Goal: Communication & Community: Answer question/provide support

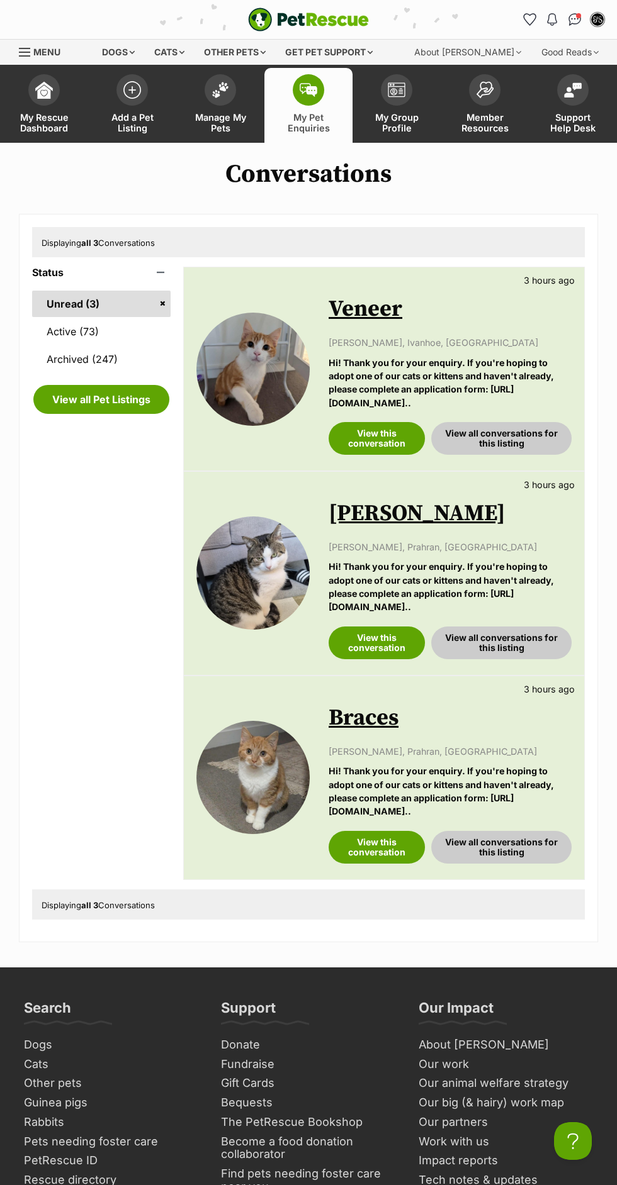
click at [153, 354] on link "Archived (247)" at bounding box center [101, 359] width 138 height 26
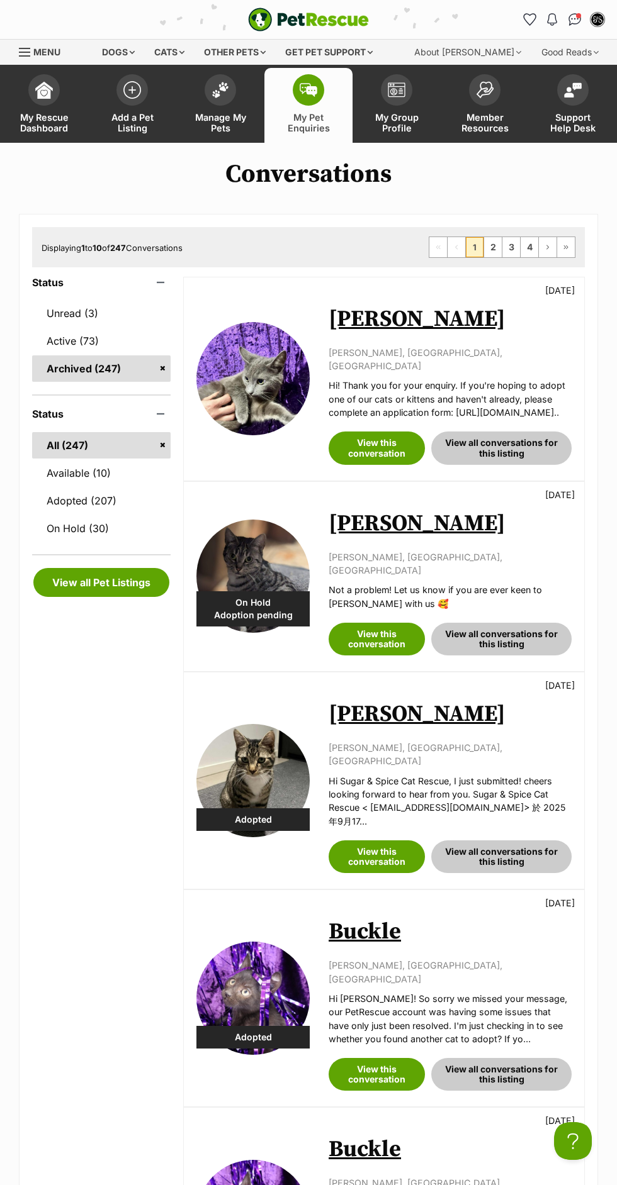
click at [381, 528] on link "Avery" at bounding box center [416, 524] width 177 height 28
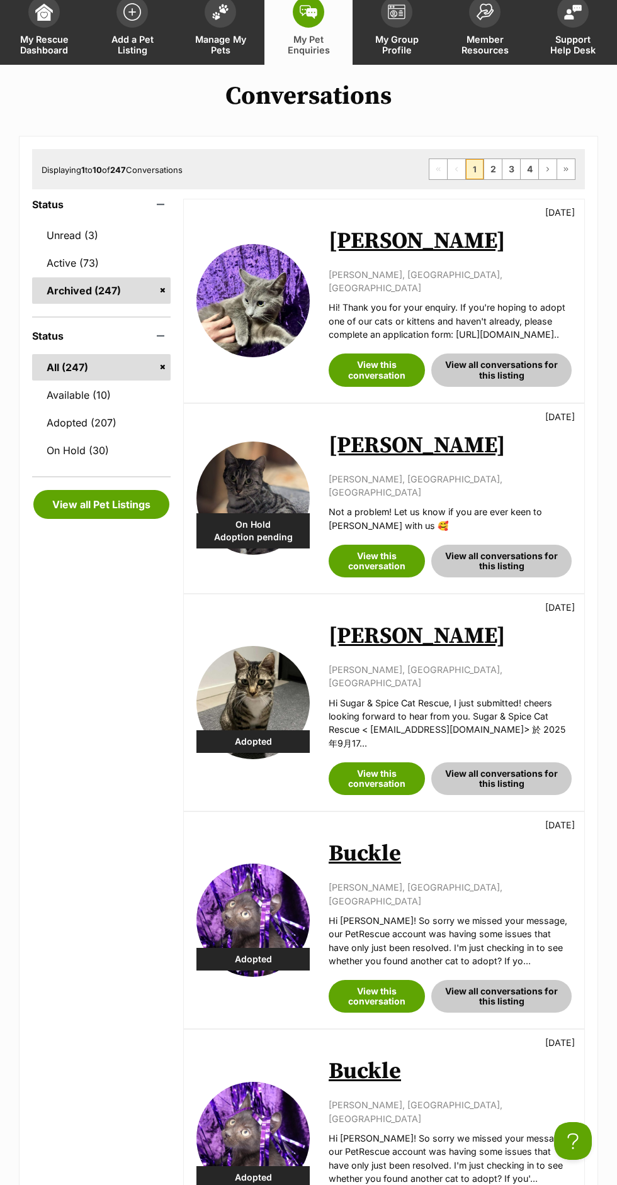
scroll to position [78, 0]
click at [126, 247] on link "Unread (3)" at bounding box center [101, 235] width 138 height 26
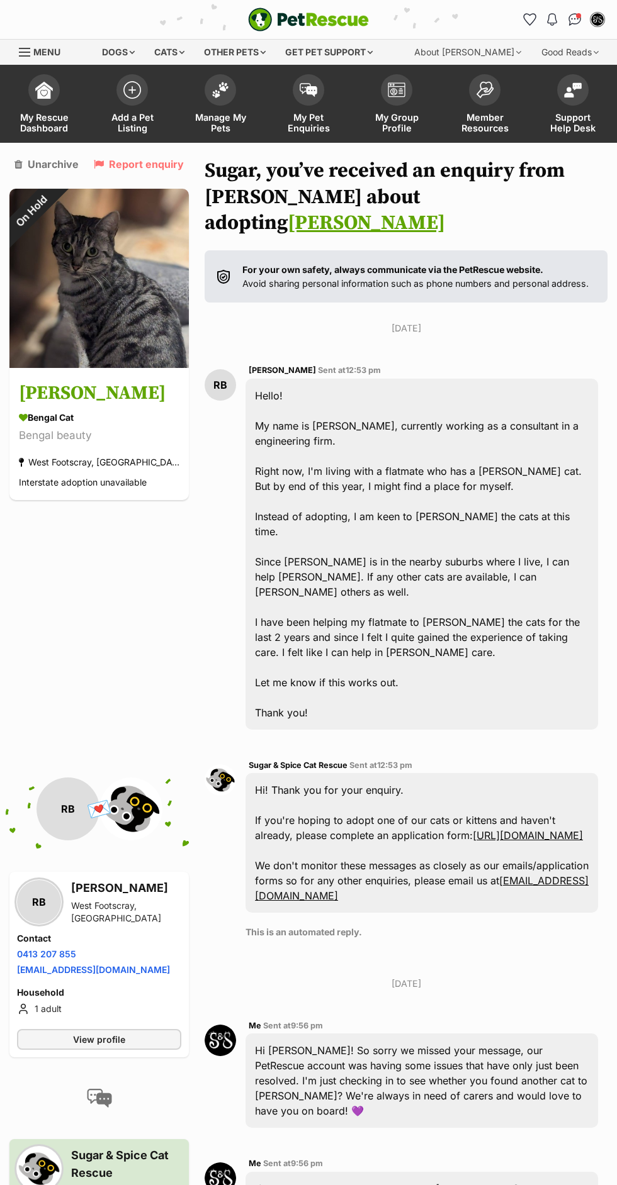
scroll to position [13, 0]
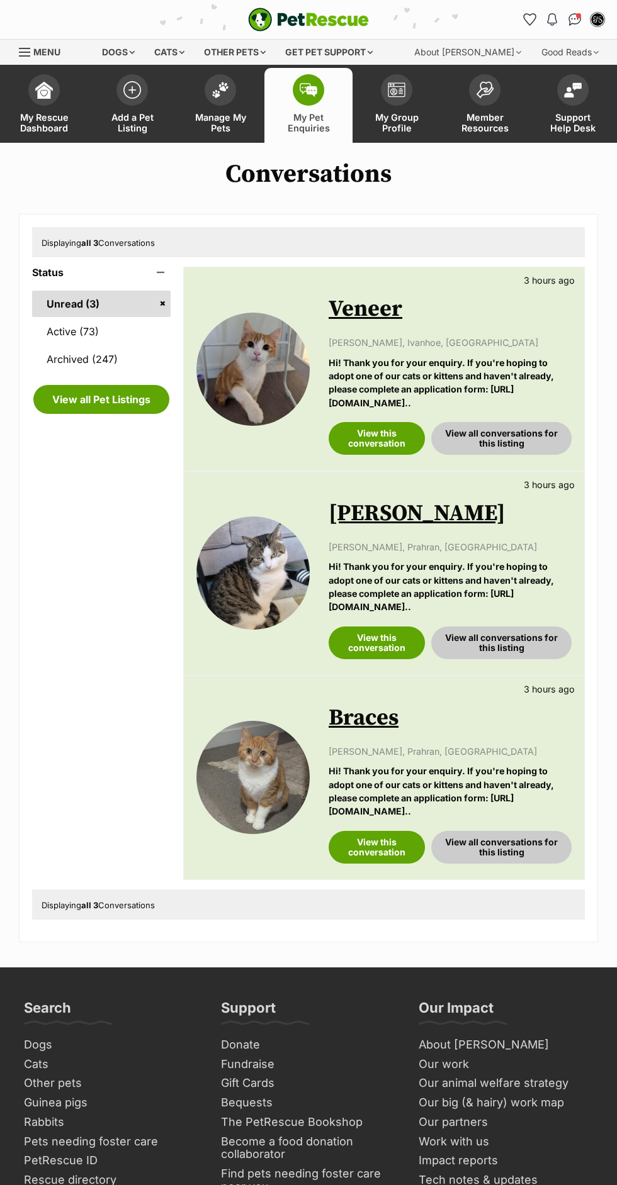
click at [142, 342] on link "Active (73)" at bounding box center [101, 331] width 138 height 26
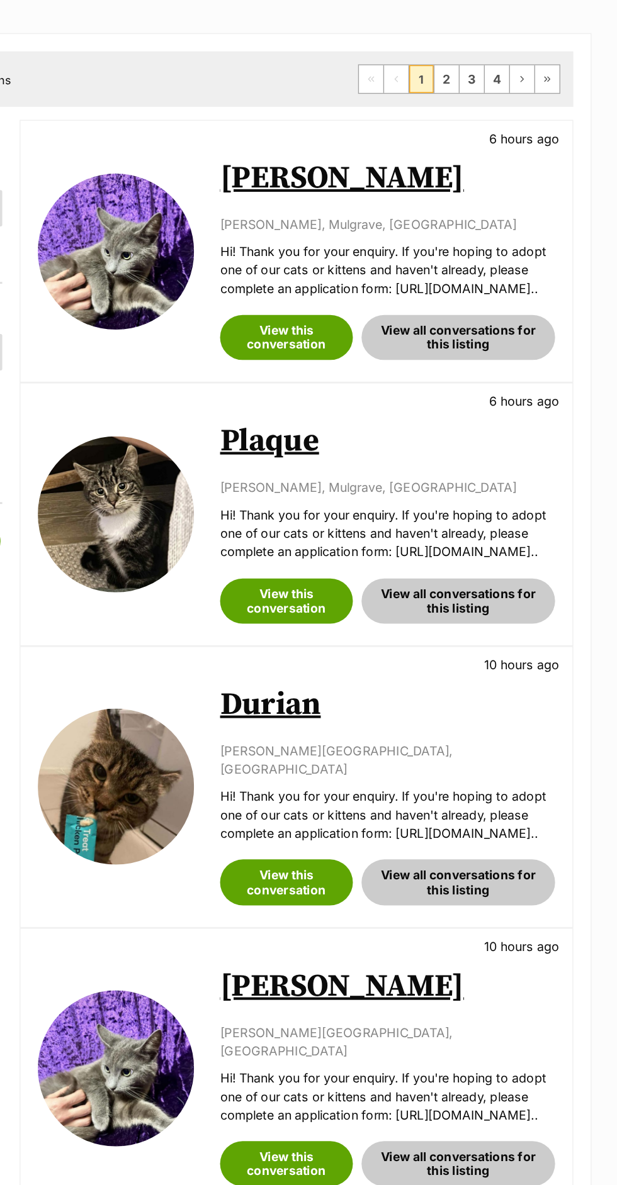
scroll to position [6, 0]
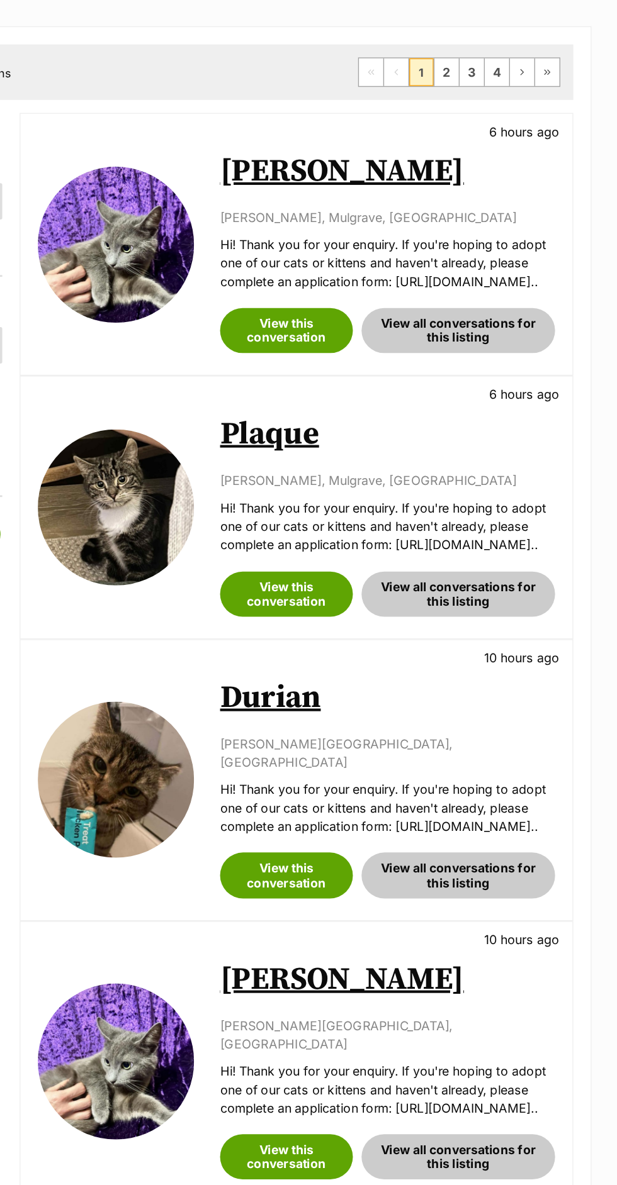
click at [376, 508] on link "Plaque" at bounding box center [364, 504] width 72 height 28
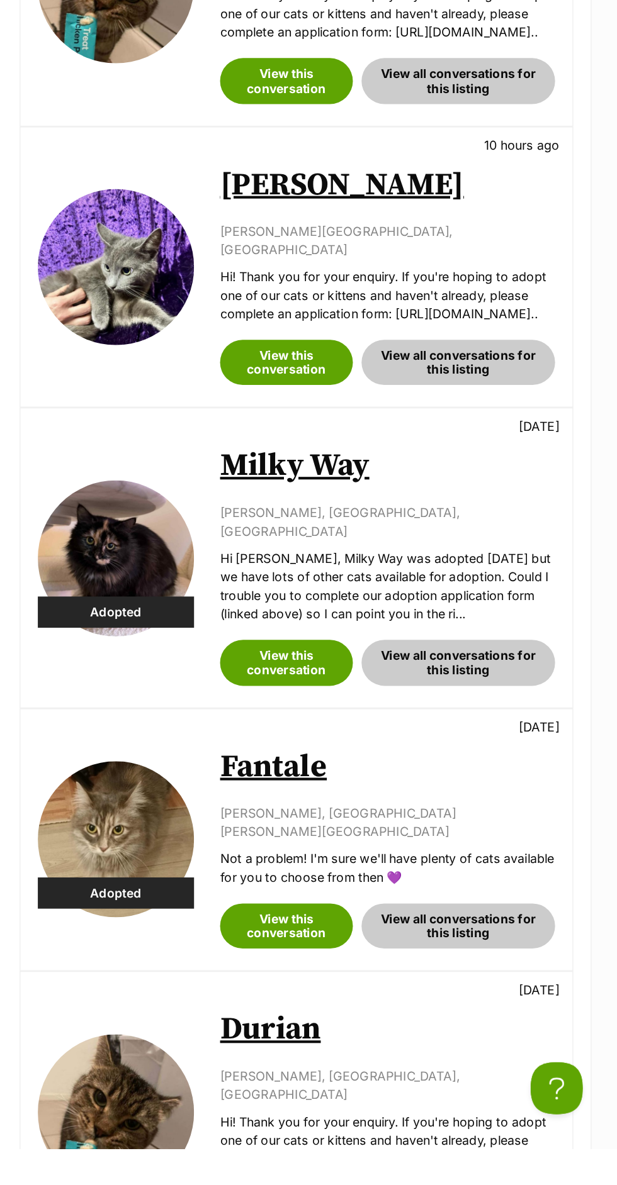
scroll to position [0, 0]
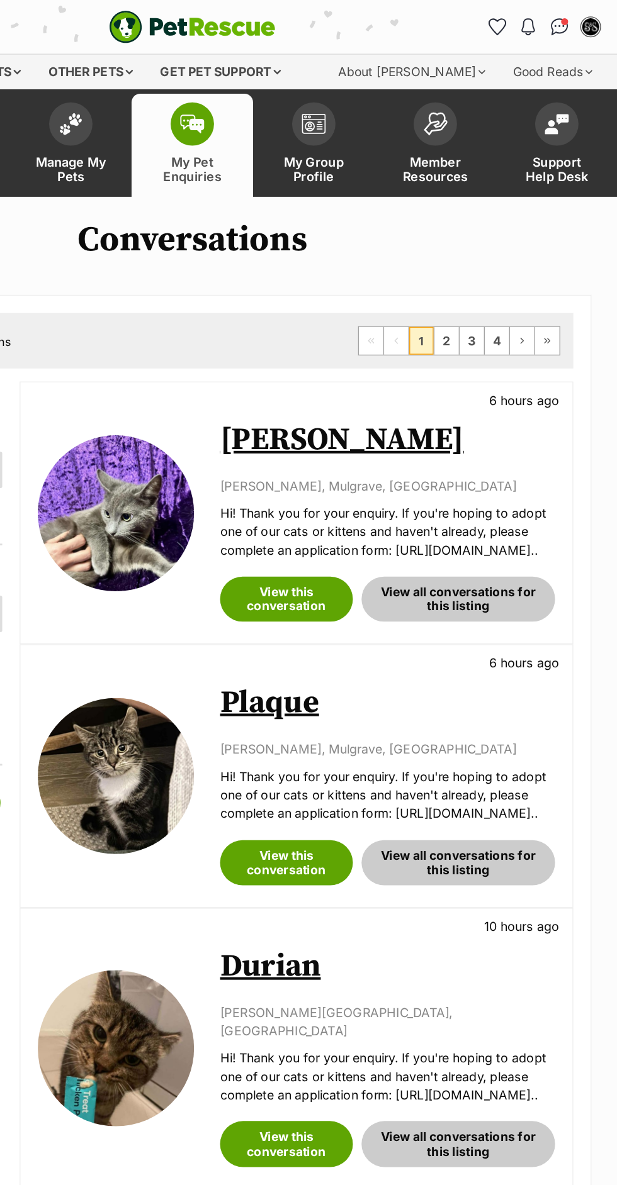
click at [410, 106] on link "My Group Profile" at bounding box center [396, 105] width 88 height 75
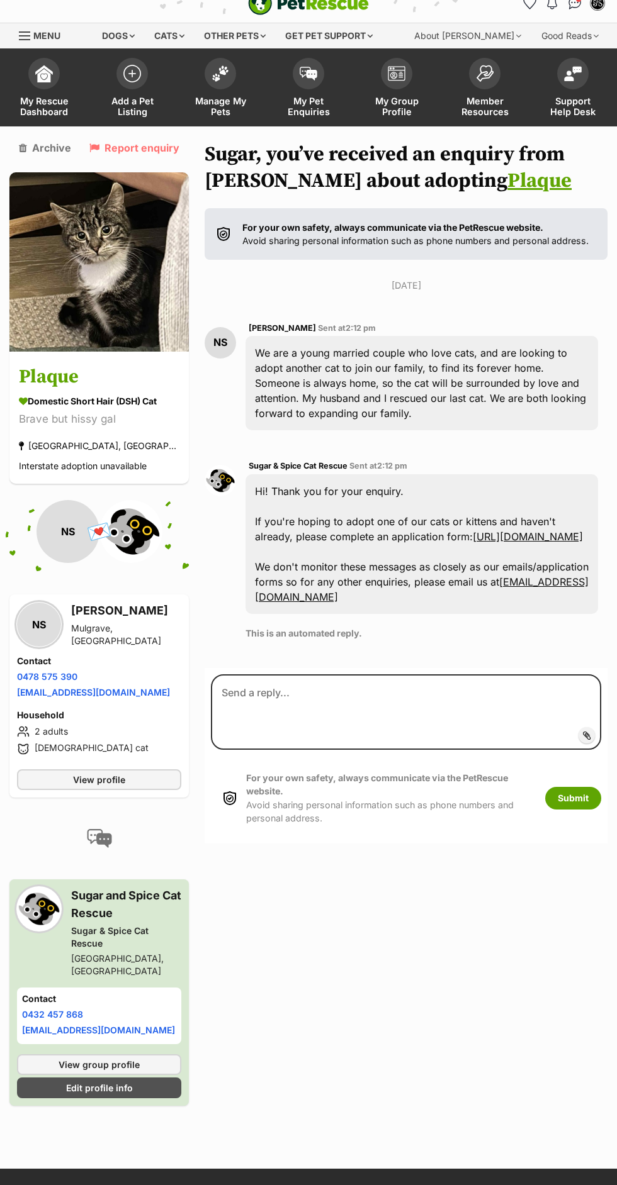
scroll to position [31, 0]
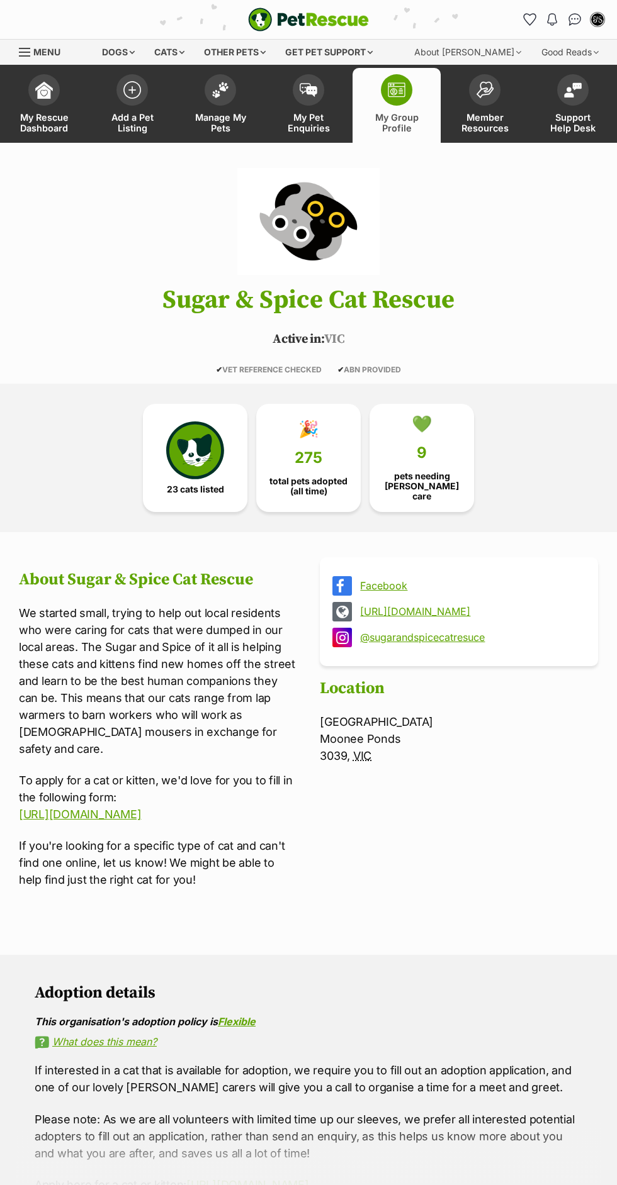
click at [203, 99] on link "Manage My Pets" at bounding box center [220, 105] width 88 height 75
